Goal: Task Accomplishment & Management: Manage account settings

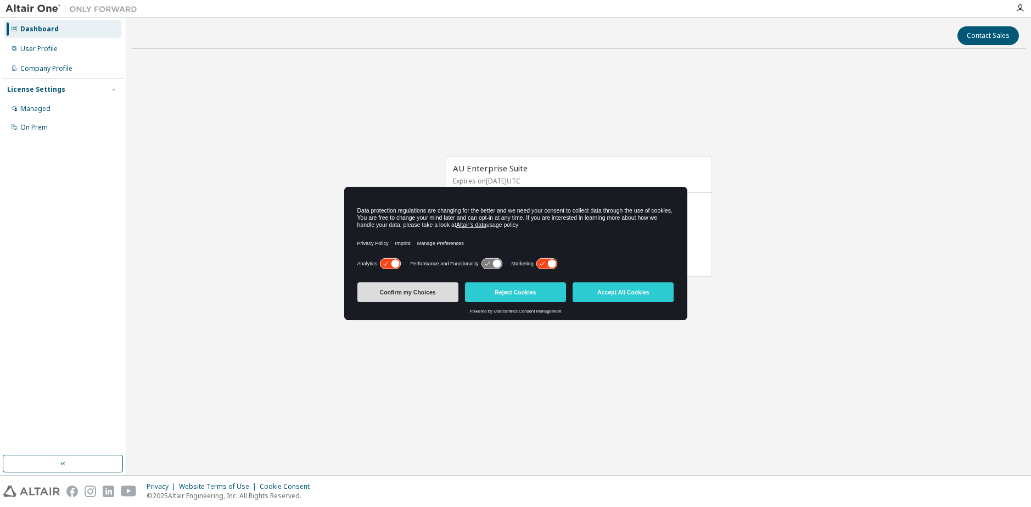
click at [444, 293] on button "Confirm my Choices" at bounding box center [407, 292] width 101 height 20
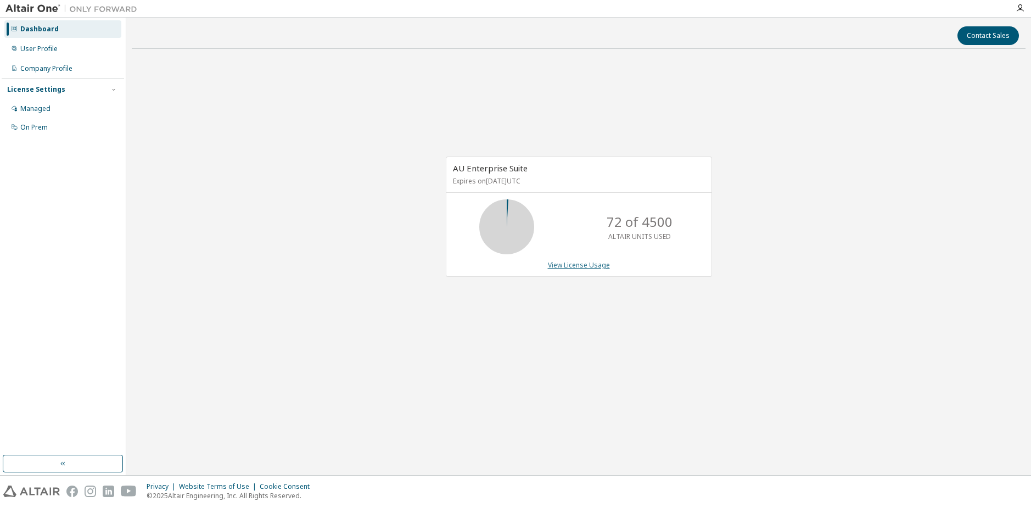
click at [569, 262] on link "View License Usage" at bounding box center [579, 264] width 62 height 9
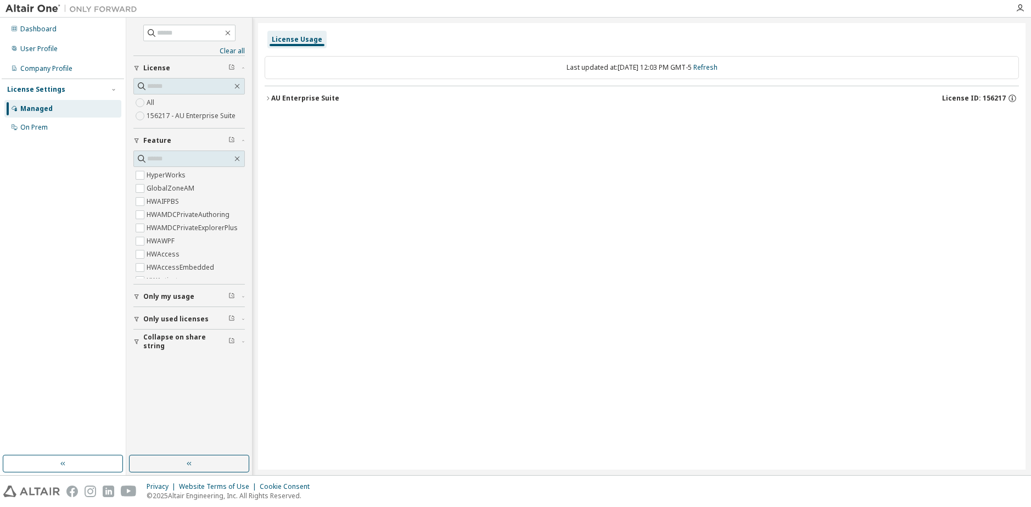
click at [271, 96] on div "AU Enterprise Suite" at bounding box center [305, 98] width 68 height 9
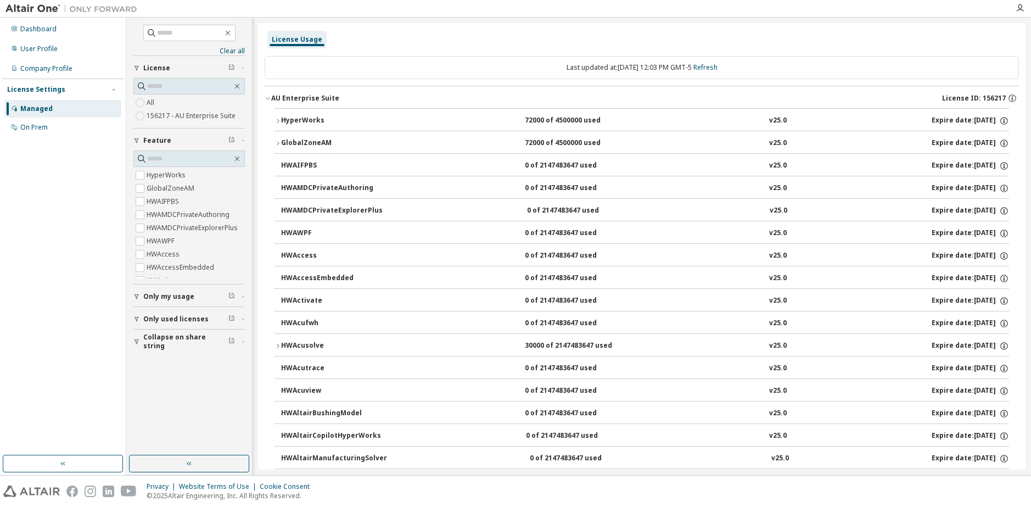
click at [271, 96] on div "AU Enterprise Suite" at bounding box center [305, 98] width 68 height 9
